Goal: Navigation & Orientation: Find specific page/section

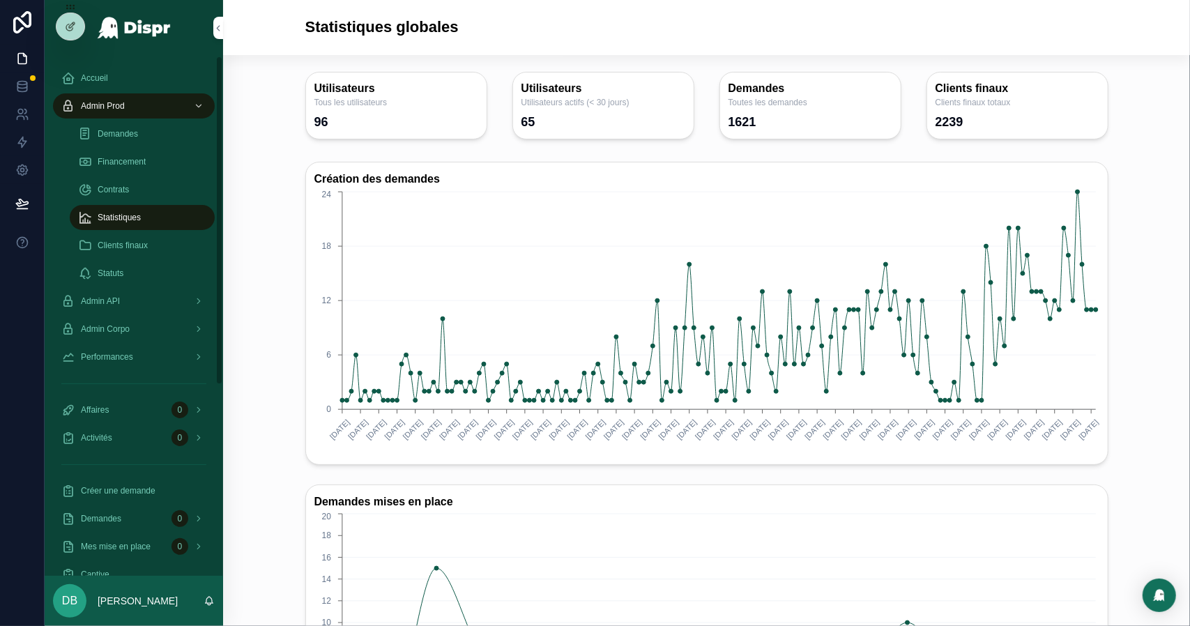
click at [119, 155] on div "Financement" at bounding box center [142, 162] width 128 height 22
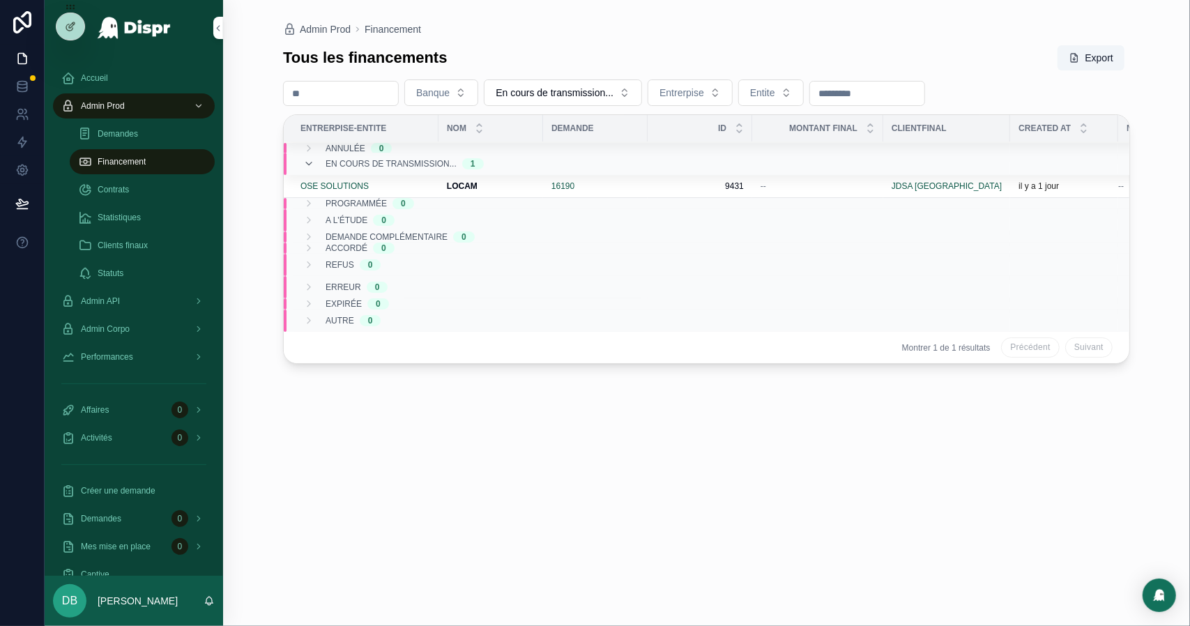
click at [132, 213] on span "Statistiques" at bounding box center [119, 217] width 43 height 11
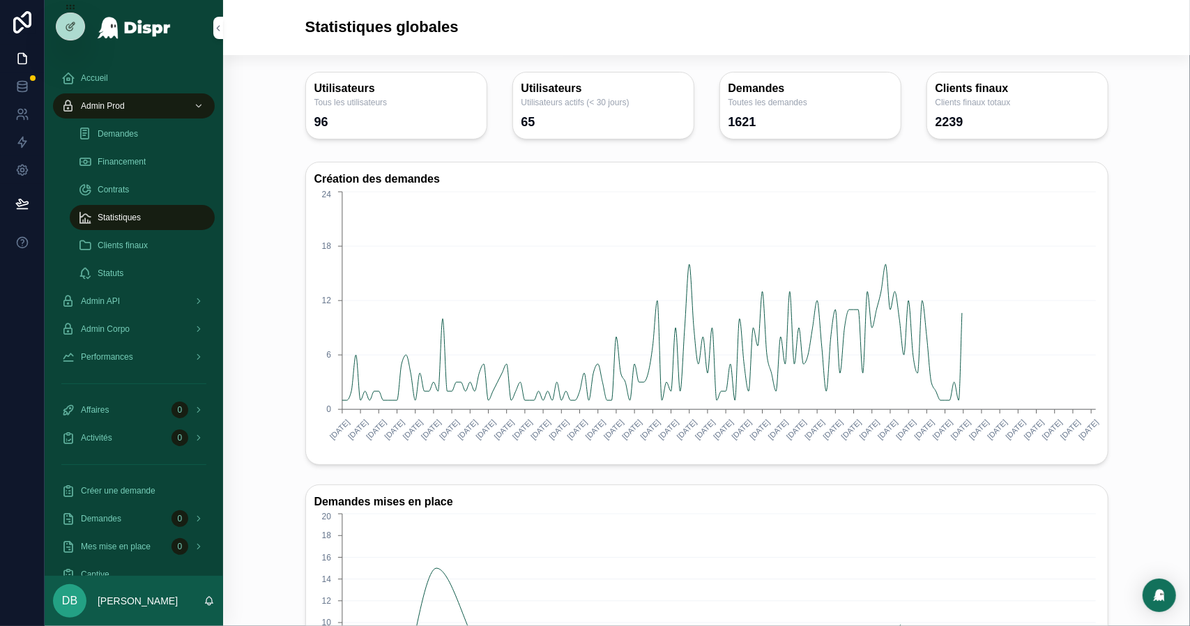
click at [124, 162] on span "Financement" at bounding box center [122, 161] width 48 height 11
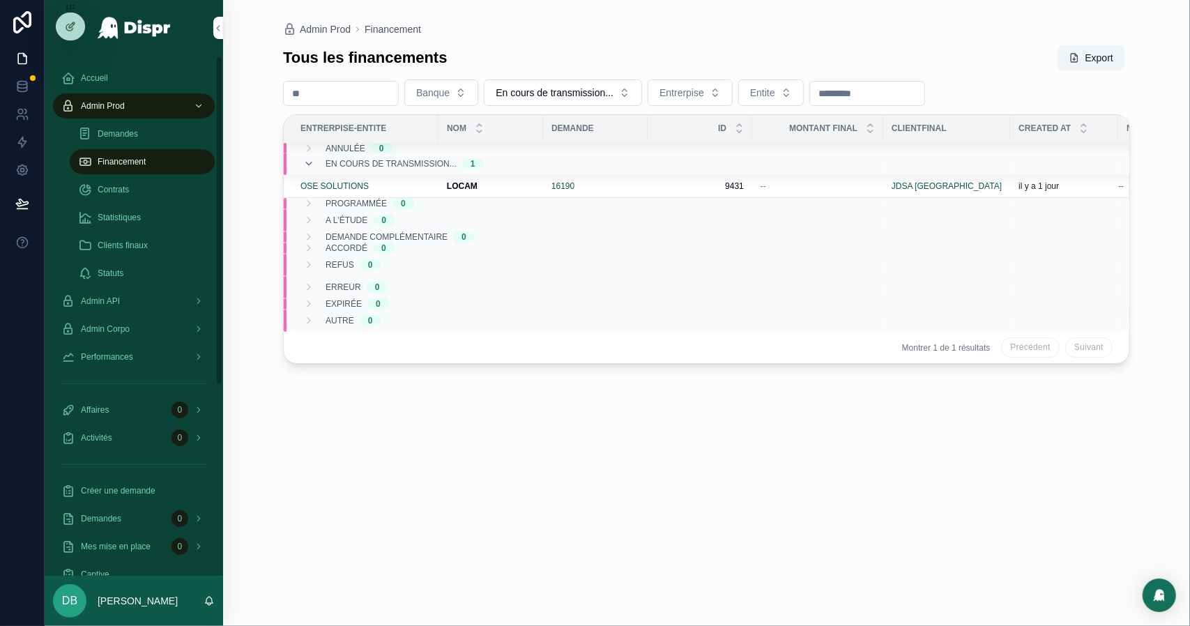
click at [141, 221] on span "Statistiques" at bounding box center [119, 217] width 43 height 11
